Goal: Navigation & Orientation: Find specific page/section

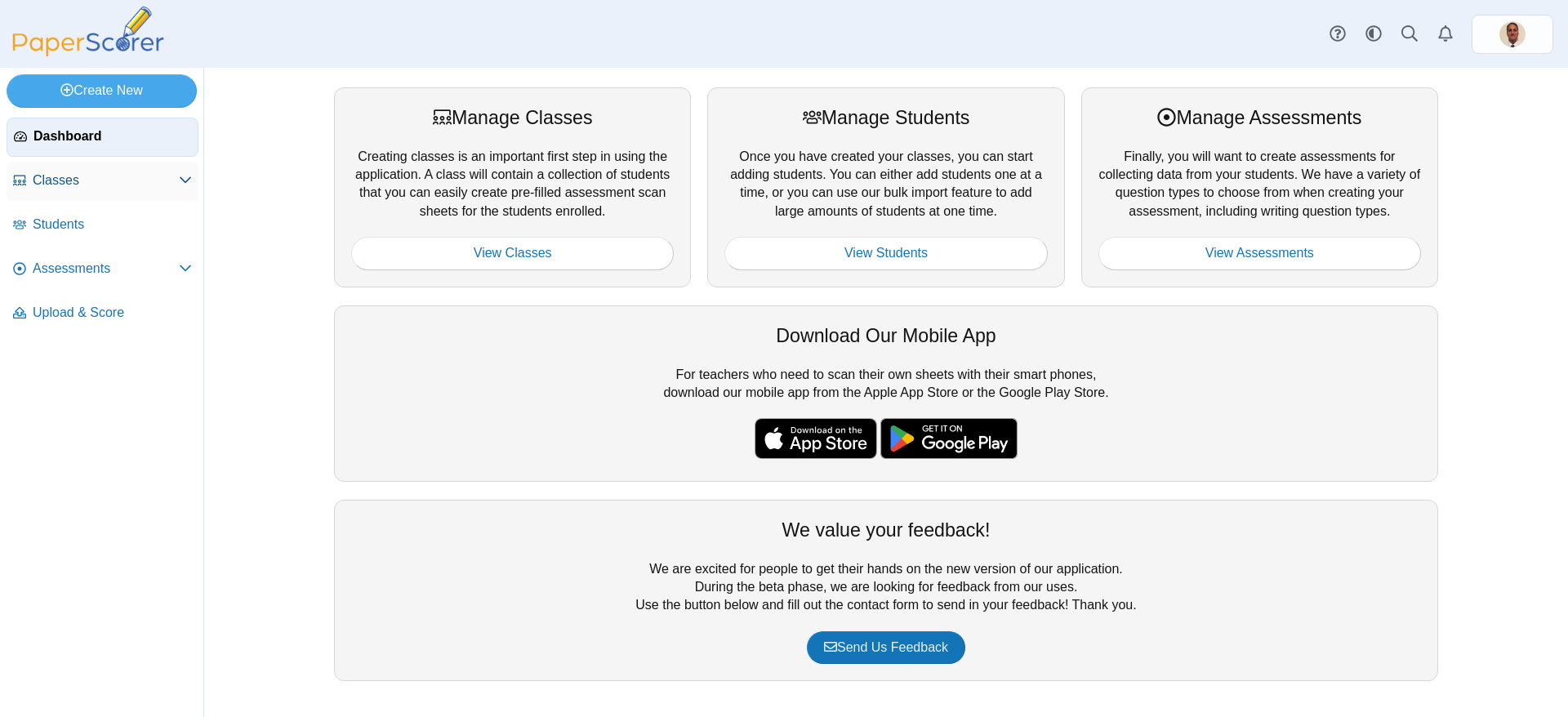
click at [196, 182] on link "Classes" at bounding box center [102, 181] width 192 height 39
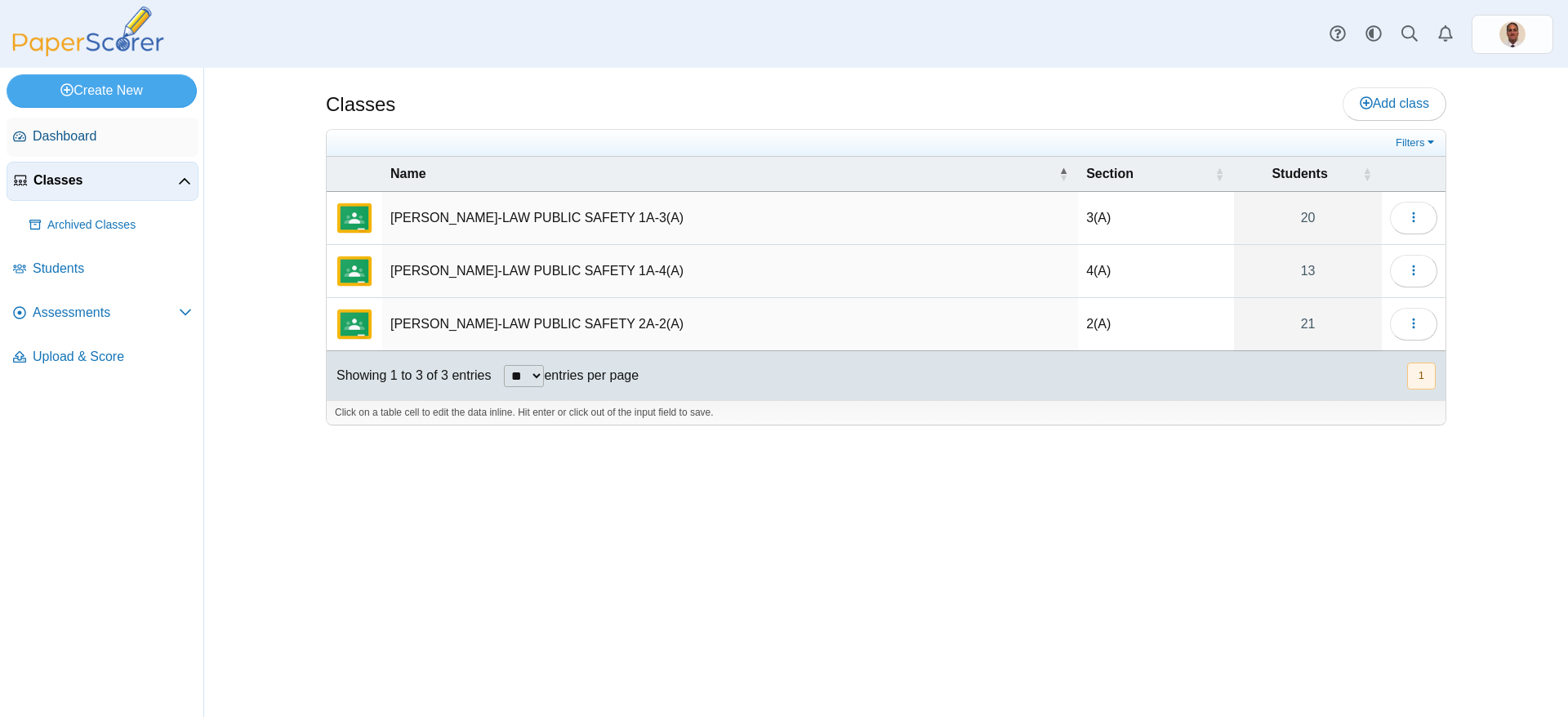
click at [112, 125] on link "Dashboard" at bounding box center [102, 136] width 192 height 39
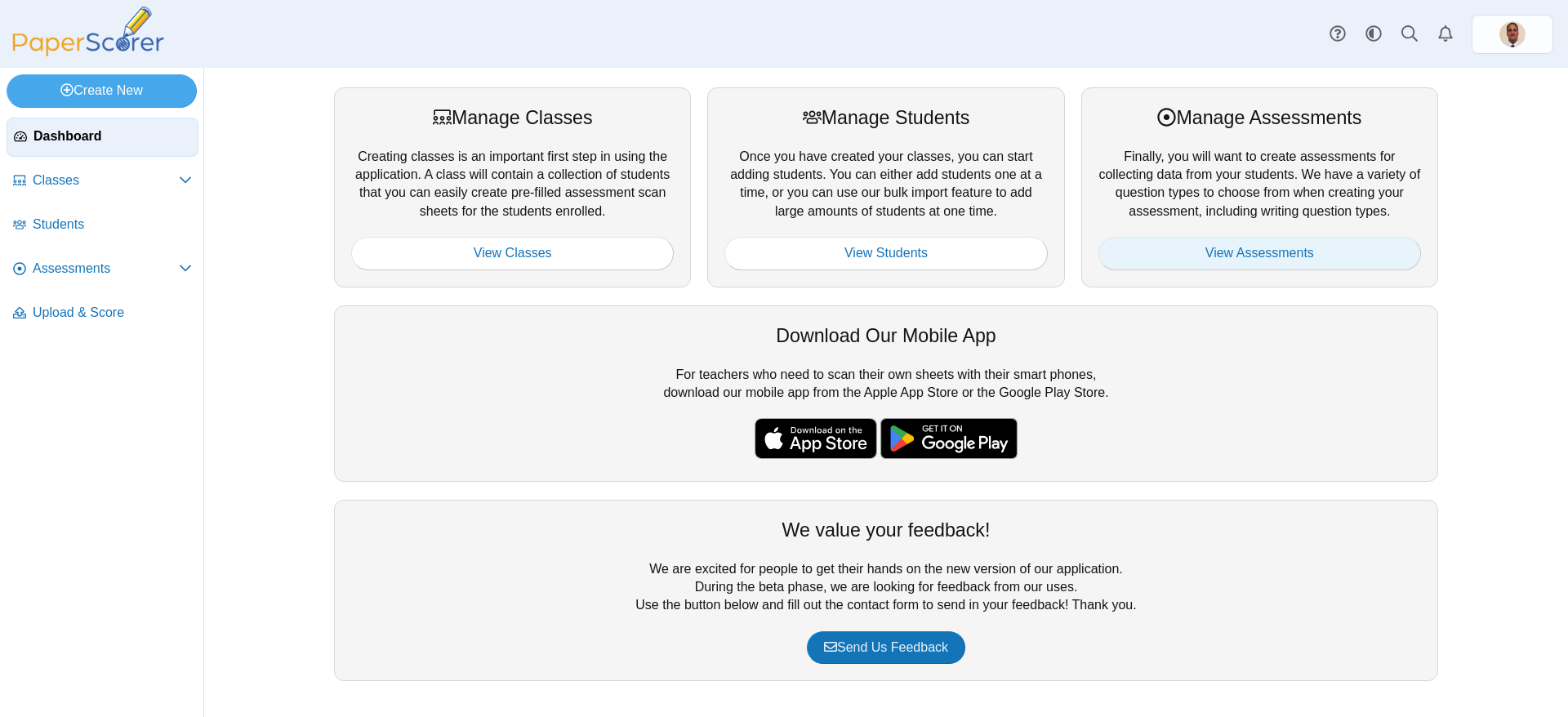
click at [1236, 252] on link "View Assessments" at bounding box center [1259, 253] width 323 height 33
